Goal: Information Seeking & Learning: Learn about a topic

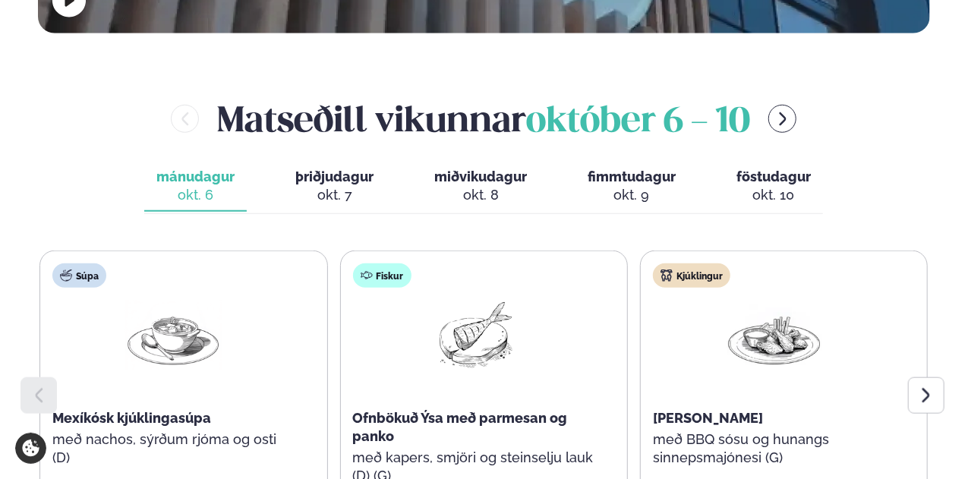
scroll to position [708, 0]
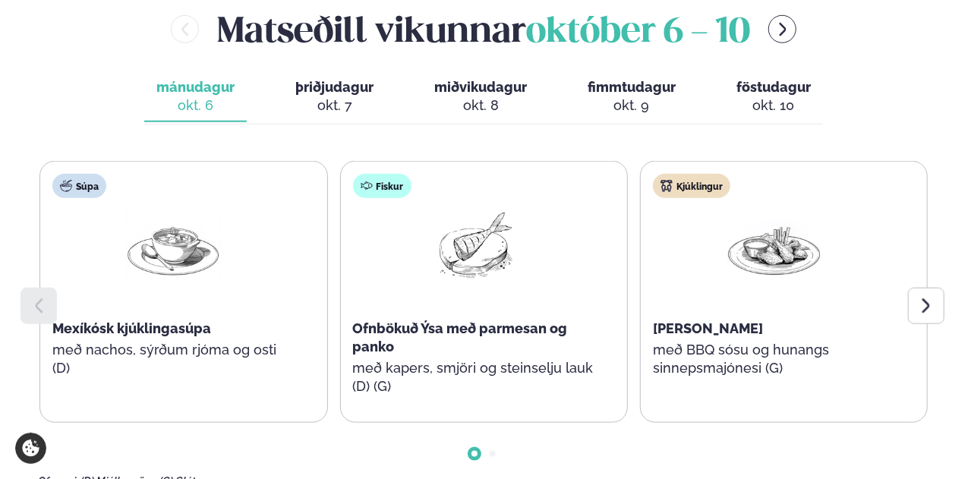
click at [308, 19] on div "[PERSON_NAME] [DATE] - [DATE] [PERSON_NAME]. [DATE] þriðjudagur þri. [DATE] mið…" at bounding box center [483, 246] width 891 height 483
click at [339, 72] on button "þriðjudagur þri. [DATE]" at bounding box center [334, 97] width 102 height 50
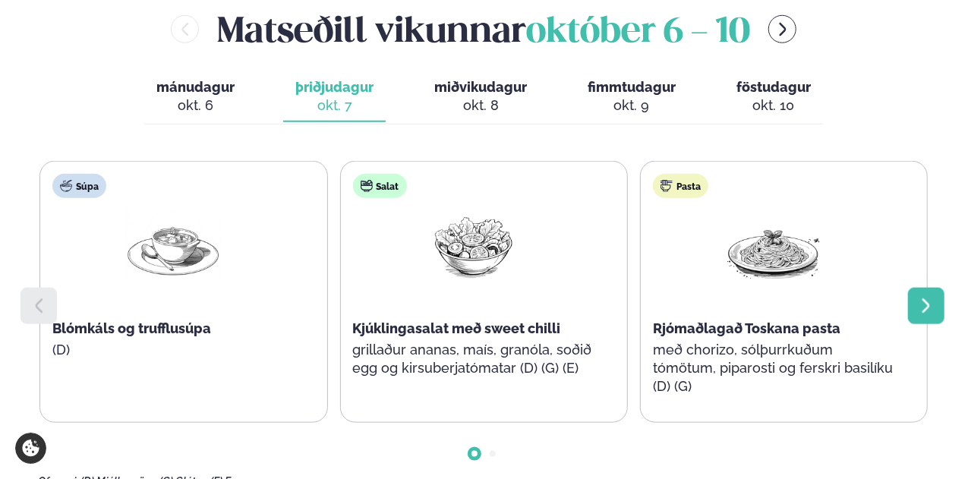
click at [921, 297] on icon at bounding box center [926, 306] width 18 height 18
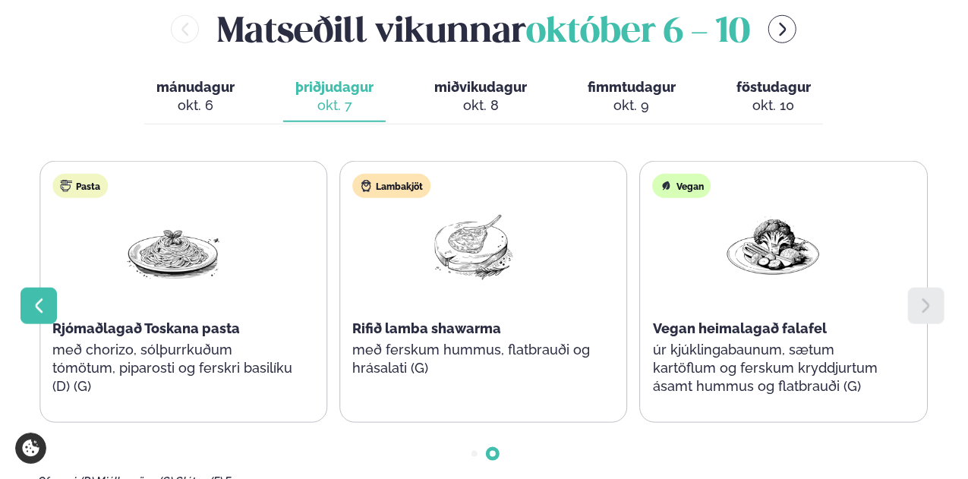
click at [27, 288] on div at bounding box center [38, 306] width 36 height 36
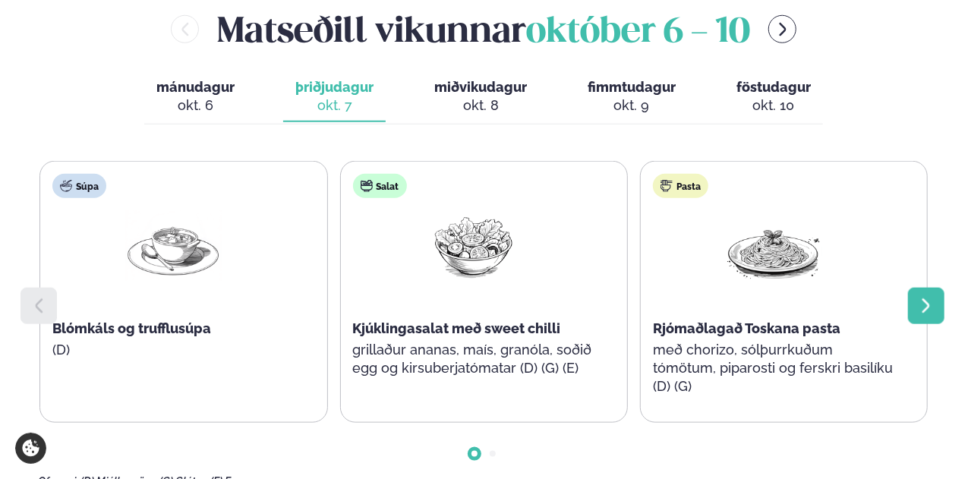
click at [935, 288] on div at bounding box center [926, 306] width 36 height 36
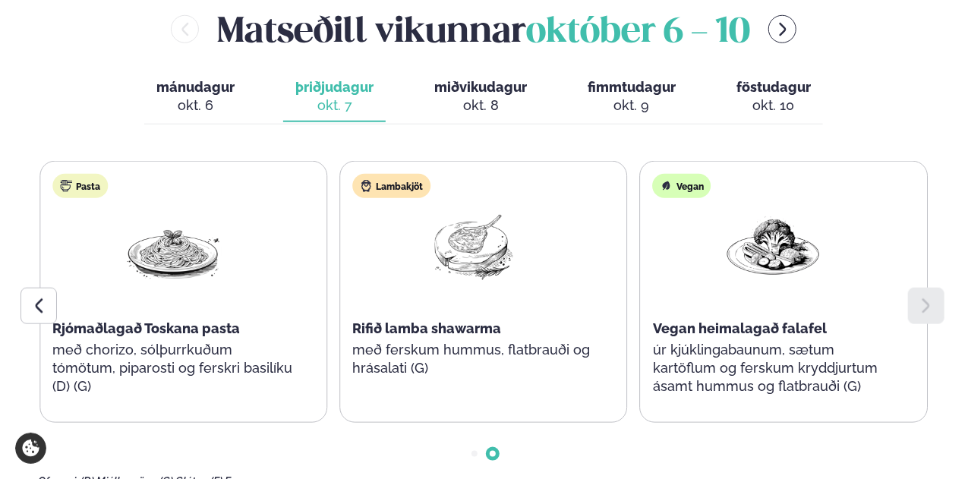
click at [496, 79] on span "miðvikudagur" at bounding box center [480, 87] width 93 height 16
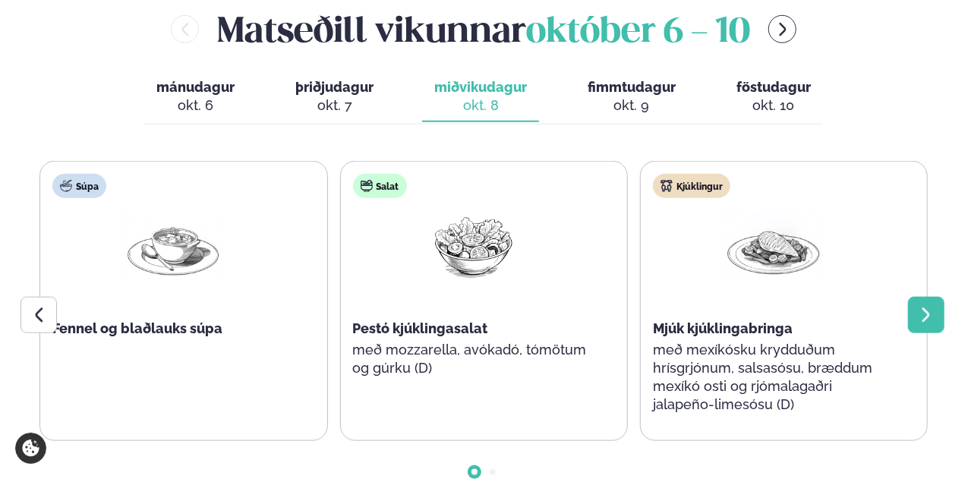
click at [928, 297] on div at bounding box center [926, 315] width 36 height 36
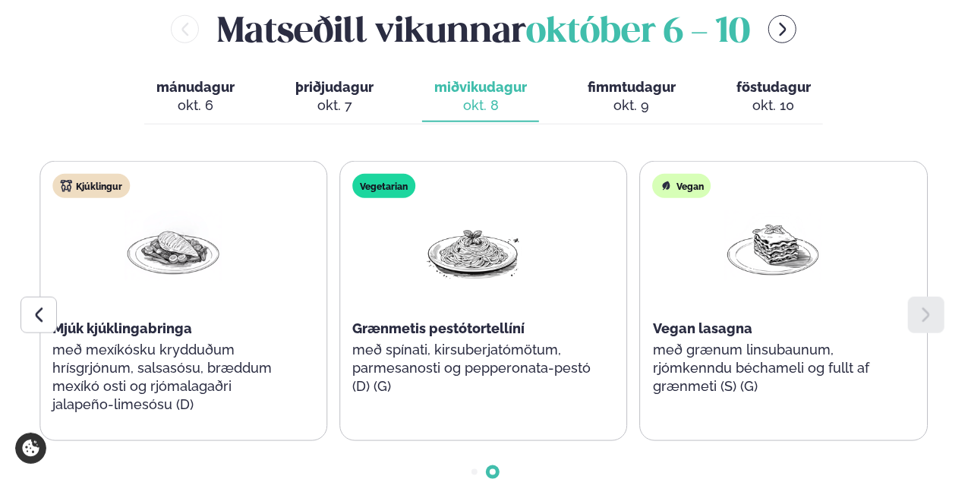
click at [625, 96] on div "okt. 9" at bounding box center [631, 105] width 88 height 18
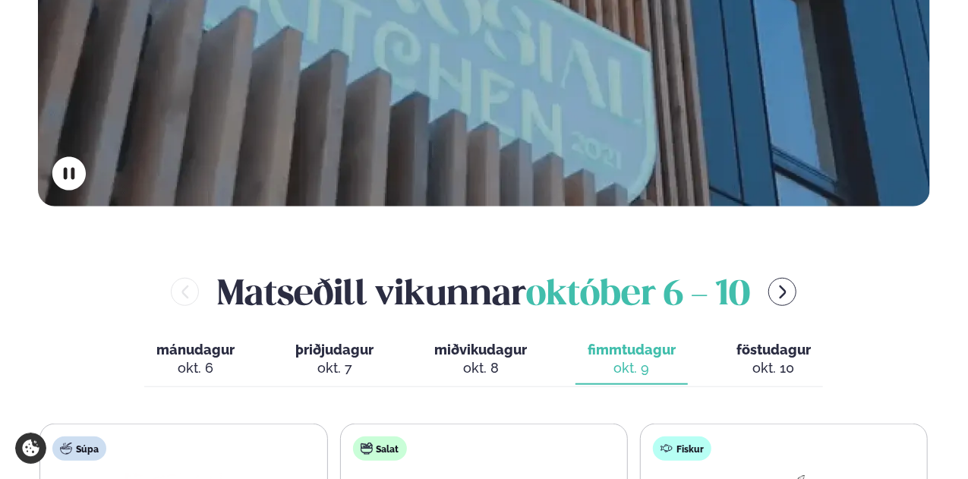
scroll to position [405, 0]
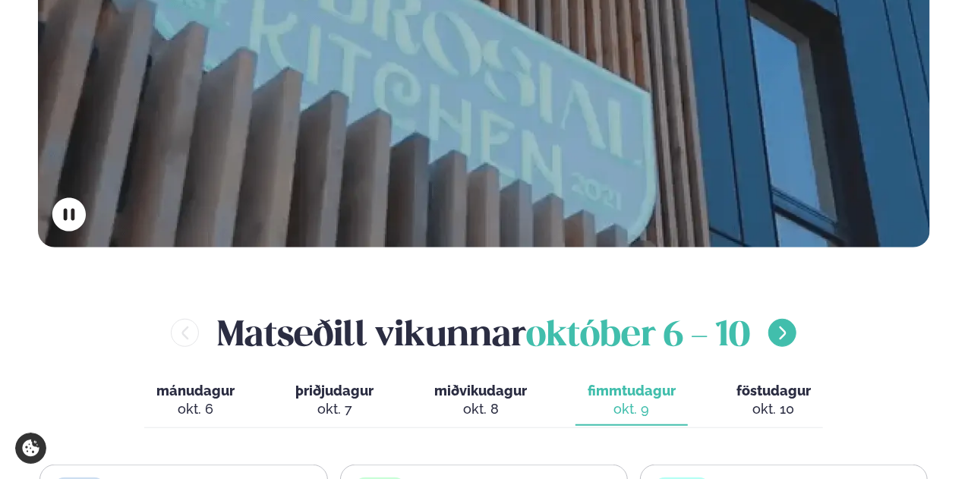
click at [785, 326] on icon "menu-btn-right" at bounding box center [782, 332] width 7 height 13
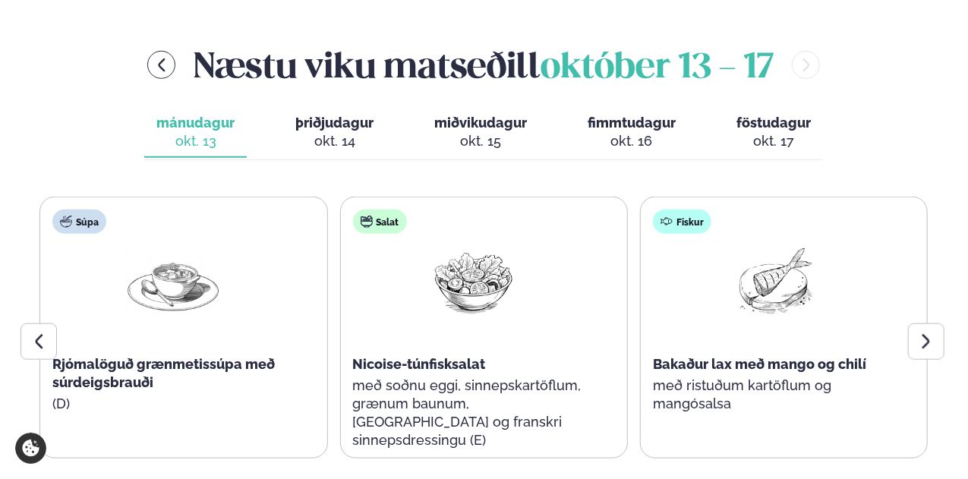
scroll to position [683, 0]
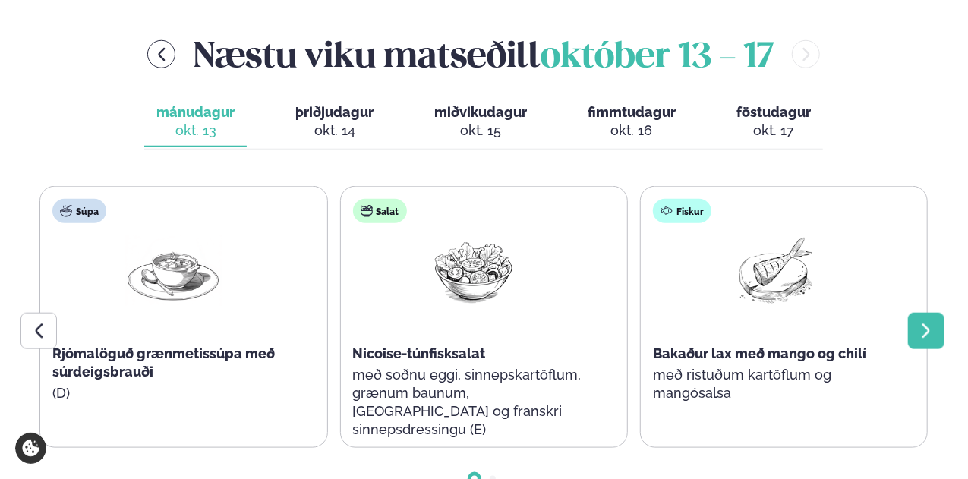
click at [933, 322] on icon at bounding box center [926, 331] width 18 height 18
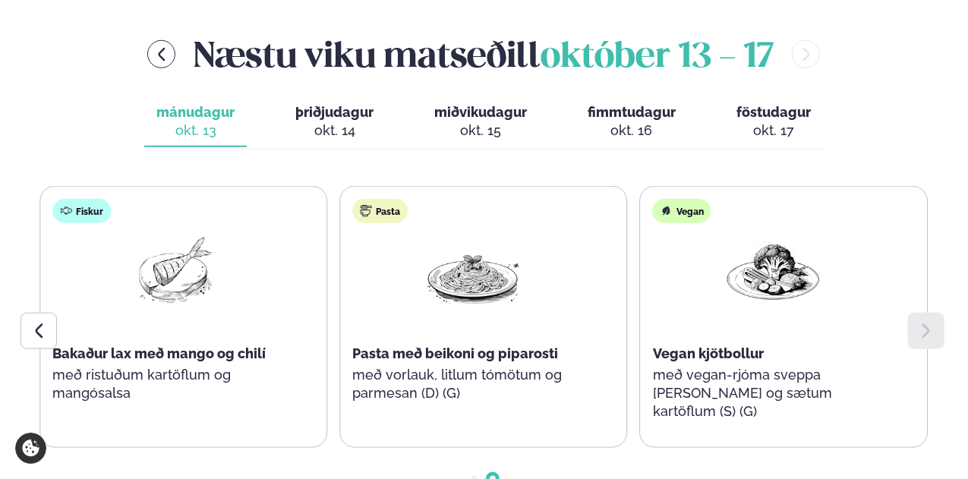
click at [329, 121] on div "okt. 14" at bounding box center [334, 130] width 78 height 18
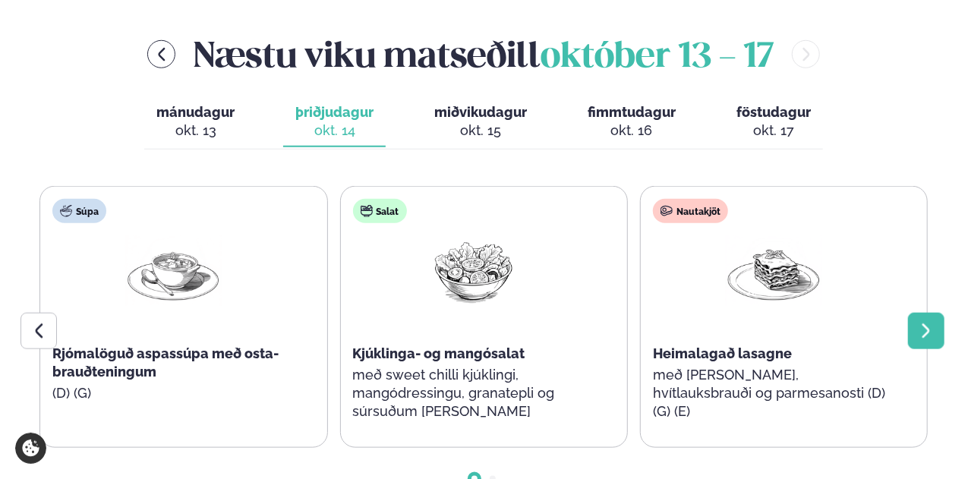
click at [930, 313] on div at bounding box center [926, 331] width 36 height 36
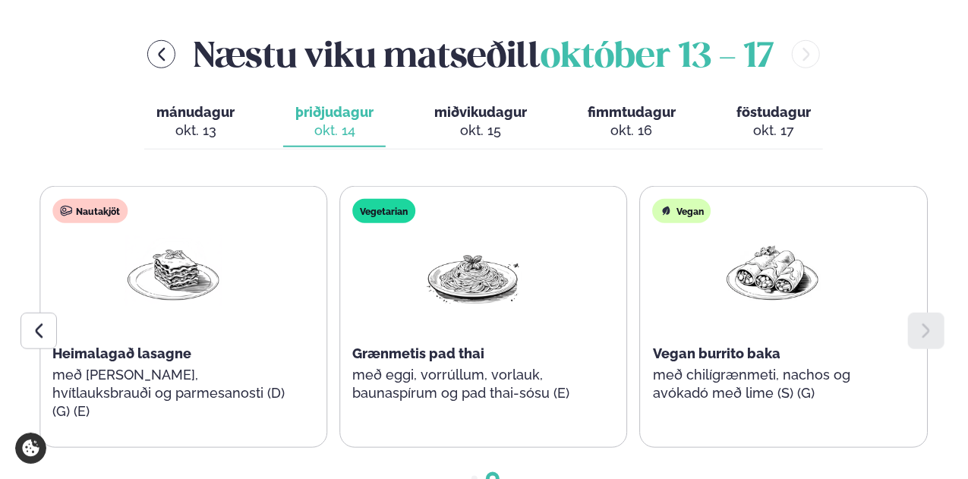
click at [477, 104] on span "miðvikudagur" at bounding box center [480, 112] width 93 height 16
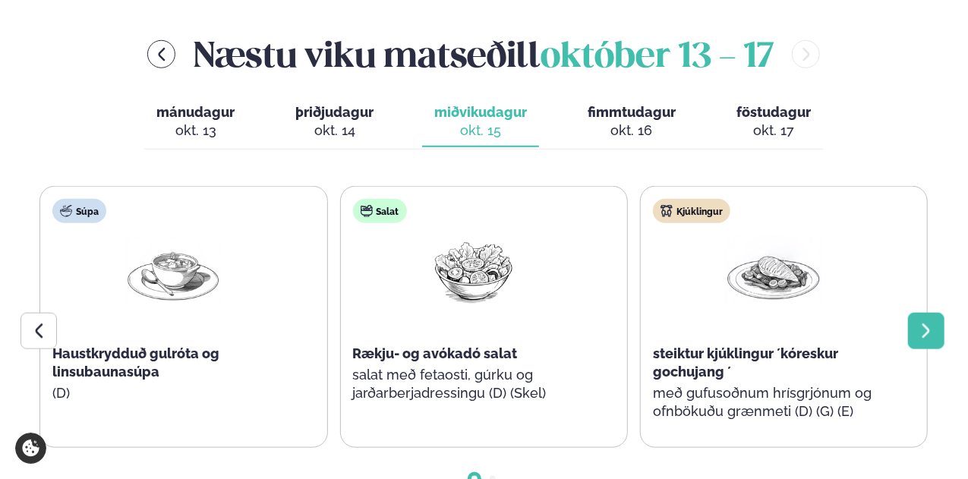
click at [924, 322] on icon at bounding box center [926, 331] width 18 height 18
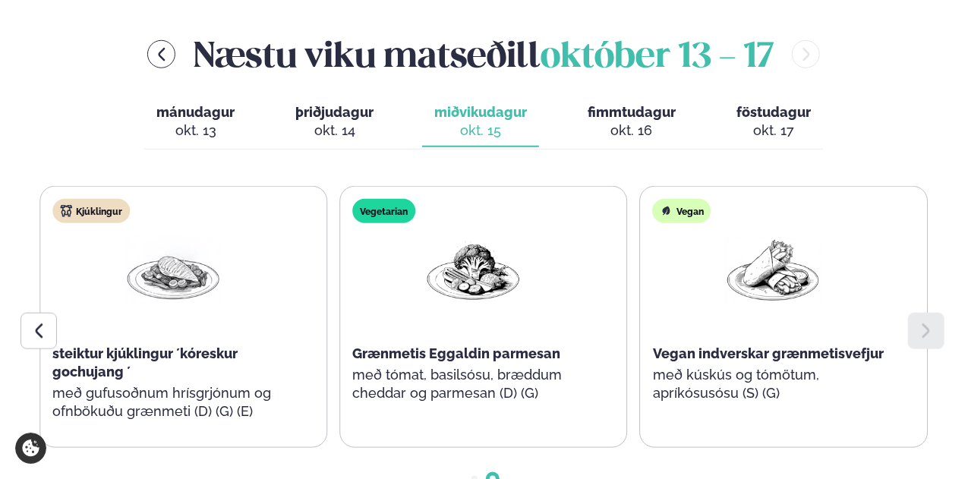
click at [636, 97] on button "fimmtudagur fim. [DATE]" at bounding box center [631, 122] width 112 height 50
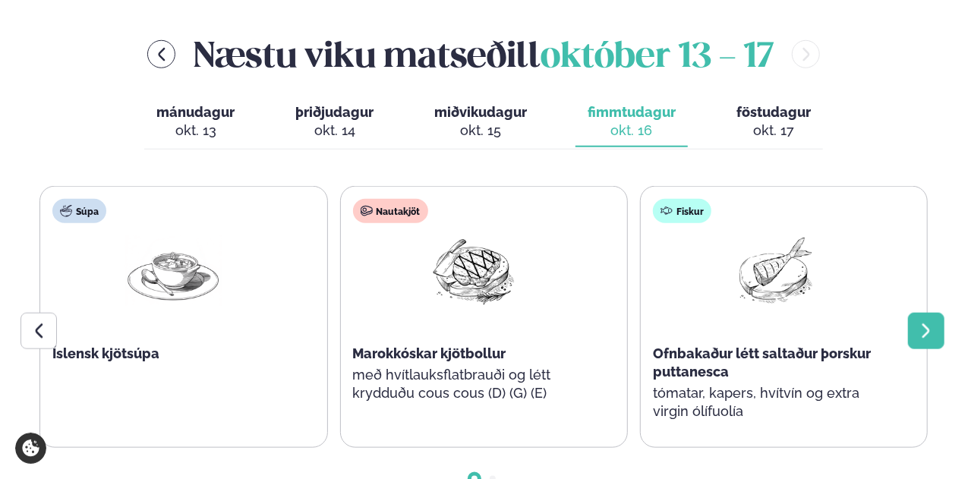
click at [913, 313] on div at bounding box center [926, 331] width 36 height 36
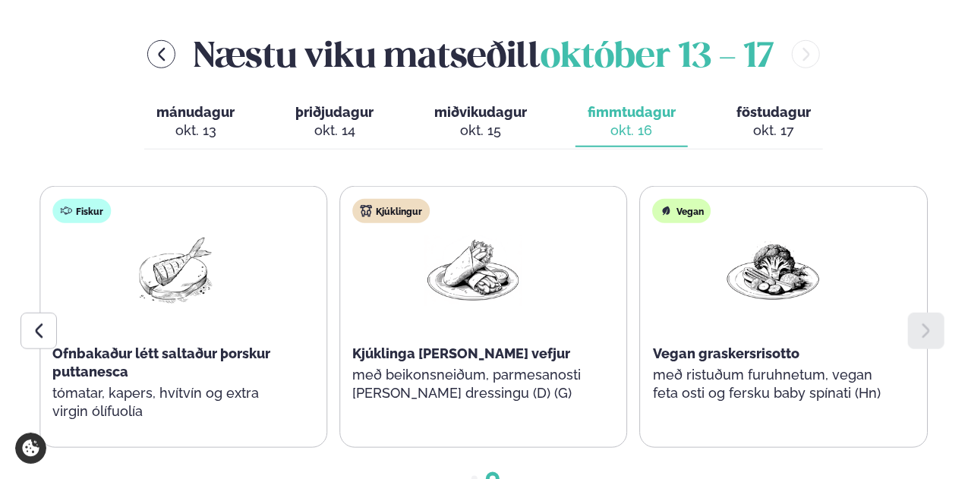
click at [778, 104] on span "föstudagur" at bounding box center [773, 112] width 74 height 16
